Goal: Task Accomplishment & Management: Manage account settings

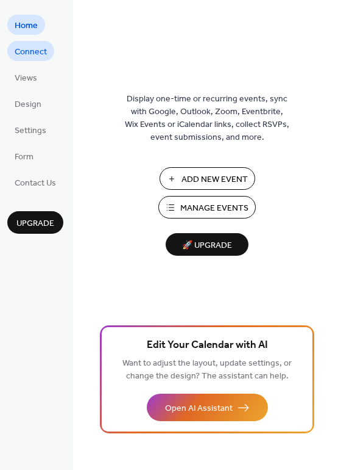
click at [36, 52] on span "Connect" at bounding box center [31, 52] width 32 height 13
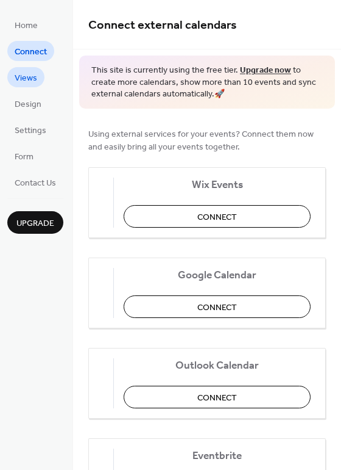
click at [35, 74] on span "Views" at bounding box center [26, 78] width 23 height 13
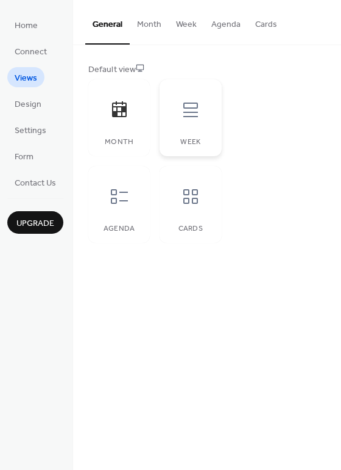
click at [201, 114] on div at bounding box center [191, 109] width 37 height 37
click at [124, 206] on div at bounding box center [119, 196] width 37 height 37
click at [187, 194] on icon at bounding box center [191, 196] width 15 height 15
click at [137, 193] on div at bounding box center [119, 196] width 37 height 37
click at [154, 27] on button "Month" at bounding box center [149, 21] width 39 height 43
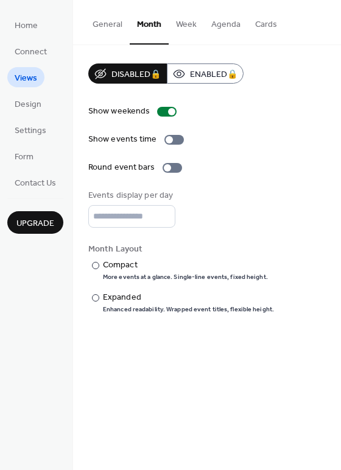
click at [182, 22] on button "Week" at bounding box center [186, 21] width 35 height 43
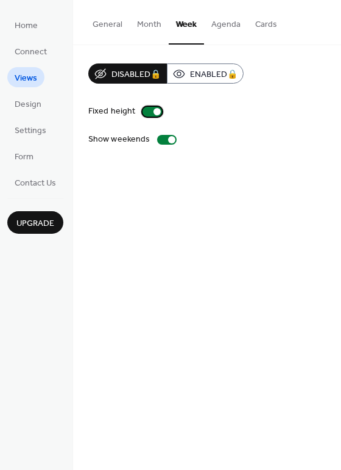
click at [146, 111] on div at bounding box center [153, 112] width 20 height 10
click at [153, 115] on div at bounding box center [153, 112] width 20 height 10
click at [164, 138] on div at bounding box center [167, 140] width 20 height 10
click at [154, 113] on div at bounding box center [157, 111] width 7 height 7
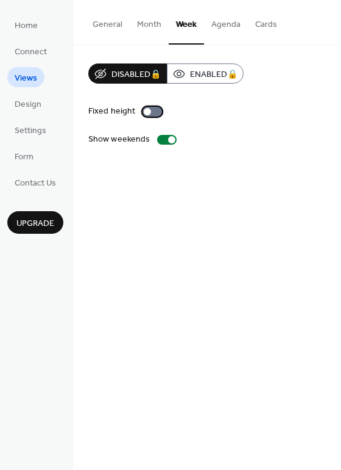
click at [154, 113] on div at bounding box center [153, 112] width 20 height 10
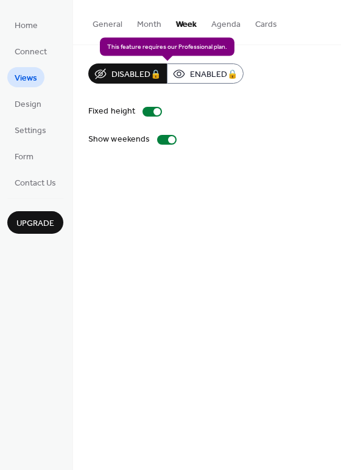
click at [192, 73] on div "Disabled 🔒 Enabled 🔒" at bounding box center [165, 73] width 155 height 20
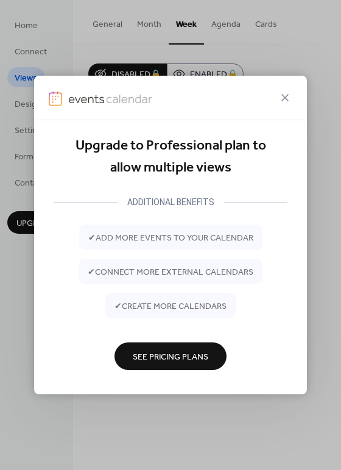
click at [244, 187] on div "Upgrade to Professional plan to allow multiple views ADDITIONAL BENEFITS ✔ add …" at bounding box center [171, 264] width 234 height 259
click at [289, 95] on icon at bounding box center [285, 97] width 15 height 15
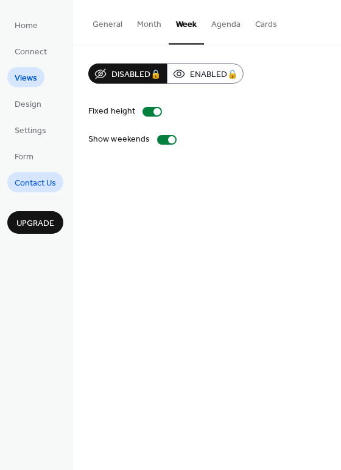
click at [29, 190] on span "Contact Us" at bounding box center [35, 183] width 41 height 13
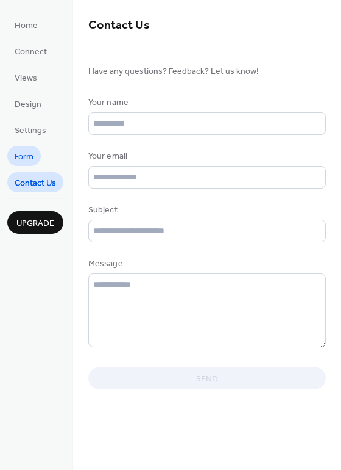
click at [27, 157] on span "Form" at bounding box center [24, 157] width 19 height 13
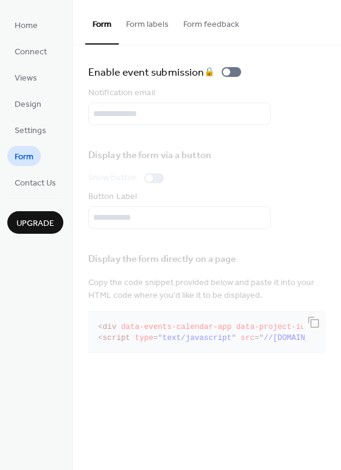
click at [218, 20] on button "Form feedback" at bounding box center [211, 21] width 71 height 43
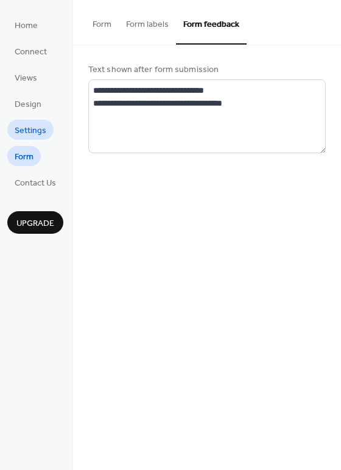
click at [37, 131] on span "Settings" at bounding box center [31, 130] width 32 height 13
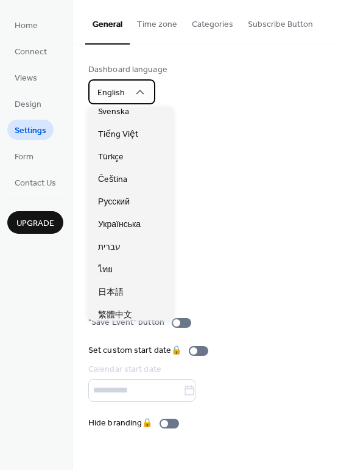
scroll to position [306, 0]
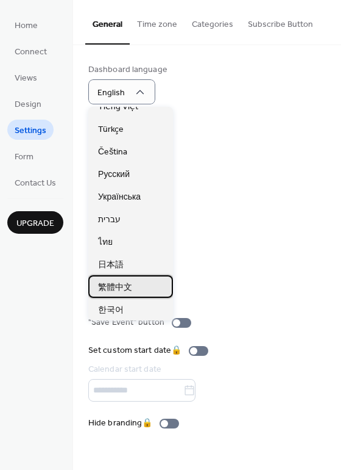
click at [121, 286] on span "繁體中文" at bounding box center [115, 287] width 34 height 13
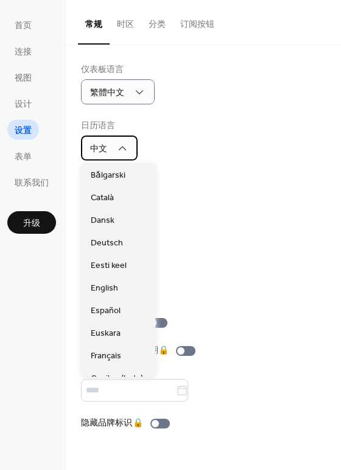
scroll to position [621, 0]
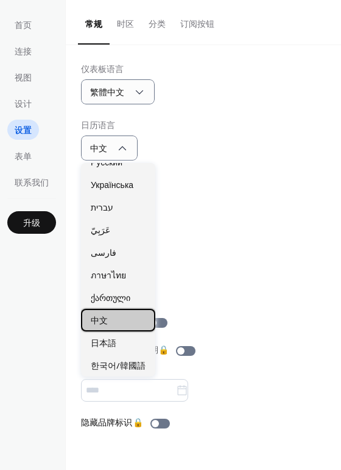
click at [122, 313] on div "中文" at bounding box center [118, 320] width 74 height 23
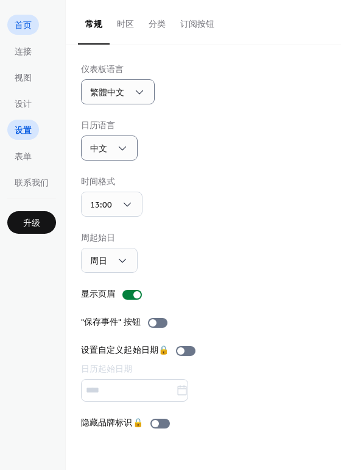
click at [27, 22] on span "首页" at bounding box center [23, 26] width 17 height 13
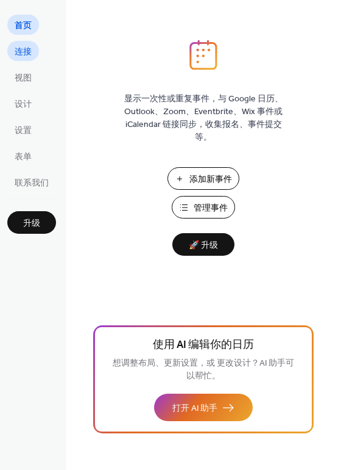
click at [24, 48] on span "连接" at bounding box center [23, 52] width 17 height 13
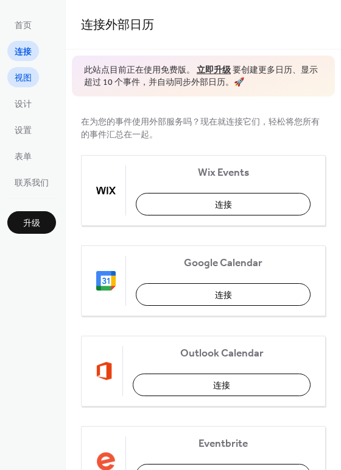
click at [19, 79] on span "视图" at bounding box center [23, 78] width 17 height 13
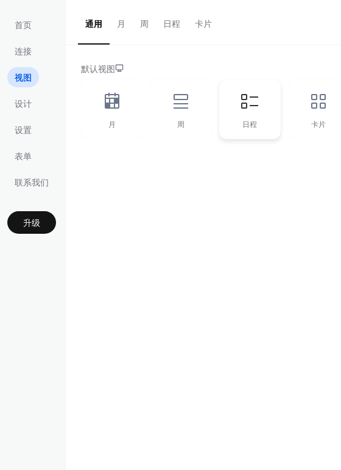
scroll to position [0, 9]
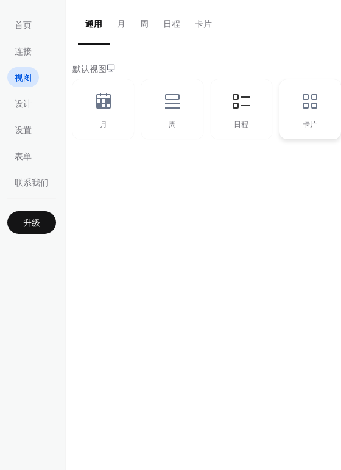
click at [309, 114] on div "卡片" at bounding box center [311, 109] width 62 height 60
click at [293, 100] on div "卡片" at bounding box center [311, 109] width 62 height 60
click at [102, 103] on icon at bounding box center [103, 101] width 15 height 16
click at [326, 110] on div "卡片" at bounding box center [311, 109] width 62 height 60
click at [98, 101] on icon at bounding box center [104, 101] width 20 height 20
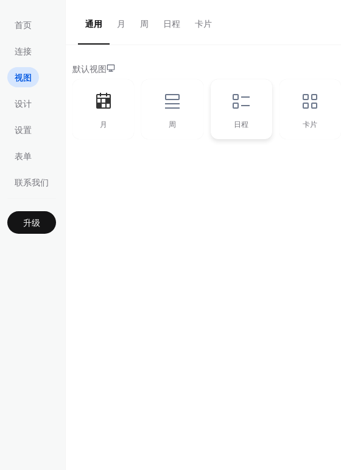
click at [254, 112] on div "日程" at bounding box center [242, 109] width 62 height 60
click at [190, 108] on div "周" at bounding box center [172, 109] width 62 height 60
click at [89, 104] on div "月" at bounding box center [104, 109] width 62 height 60
click at [24, 103] on span "设计" at bounding box center [23, 104] width 17 height 13
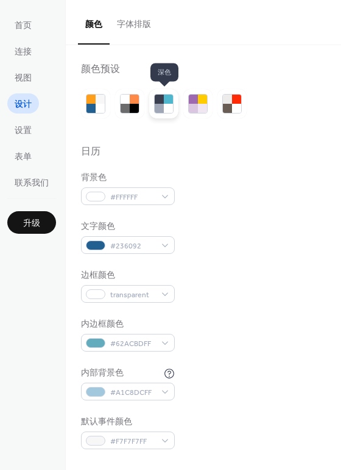
click at [162, 105] on div at bounding box center [159, 108] width 9 height 9
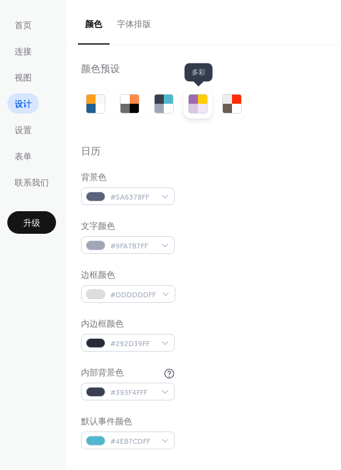
click at [204, 107] on div at bounding box center [202, 108] width 9 height 9
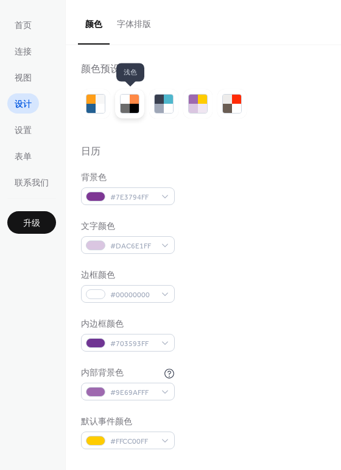
click at [127, 106] on div at bounding box center [125, 108] width 9 height 9
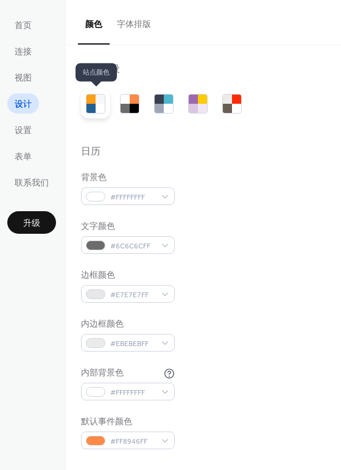
click at [89, 105] on div at bounding box center [91, 108] width 9 height 9
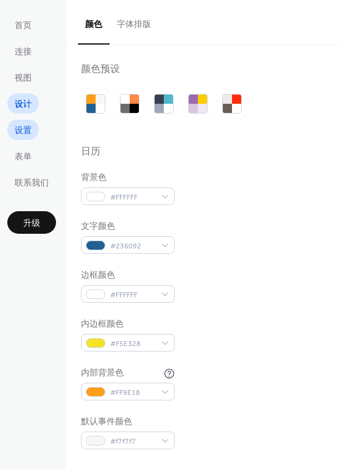
click at [21, 126] on span "设置" at bounding box center [23, 130] width 17 height 13
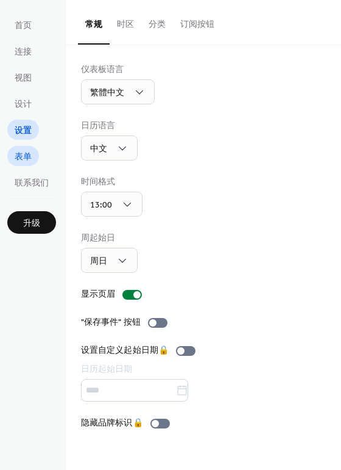
click at [27, 151] on span "表单" at bounding box center [23, 157] width 17 height 13
